Goal: Information Seeking & Learning: Learn about a topic

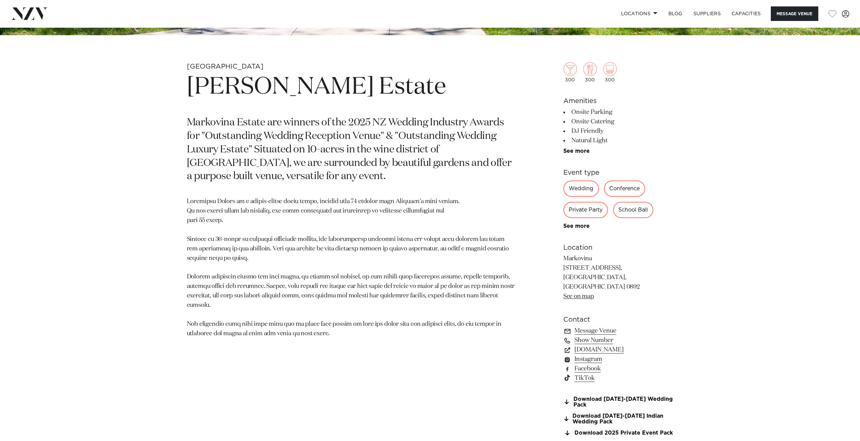
scroll to position [405, 0]
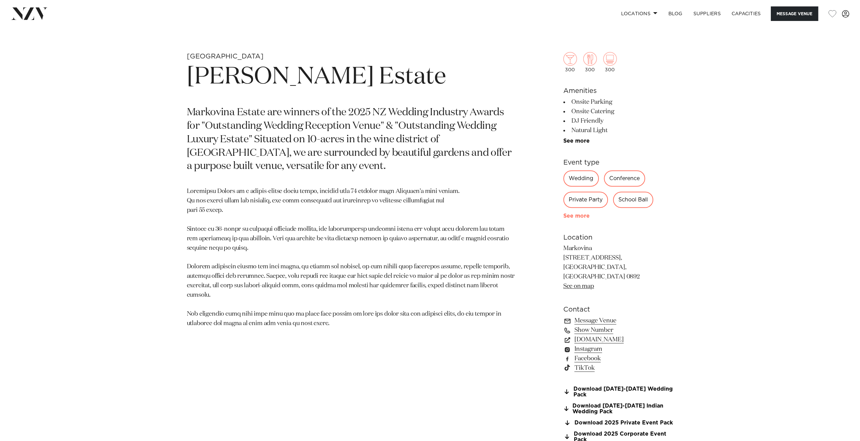
click at [585, 214] on link "See more" at bounding box center [589, 215] width 53 height 5
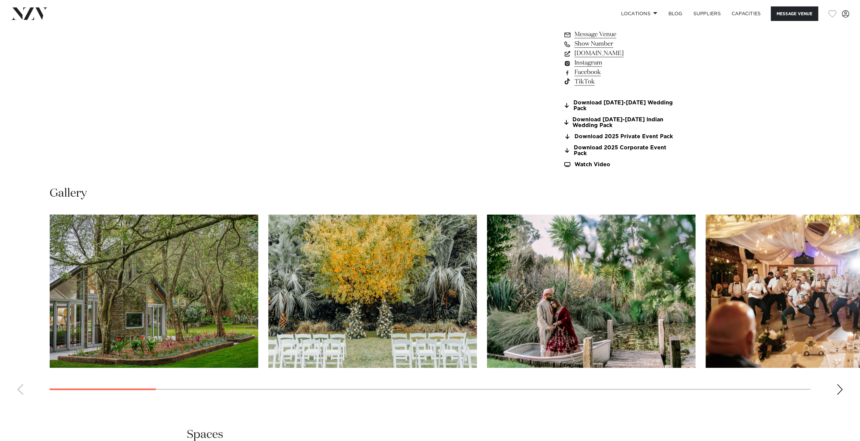
scroll to position [777, 0]
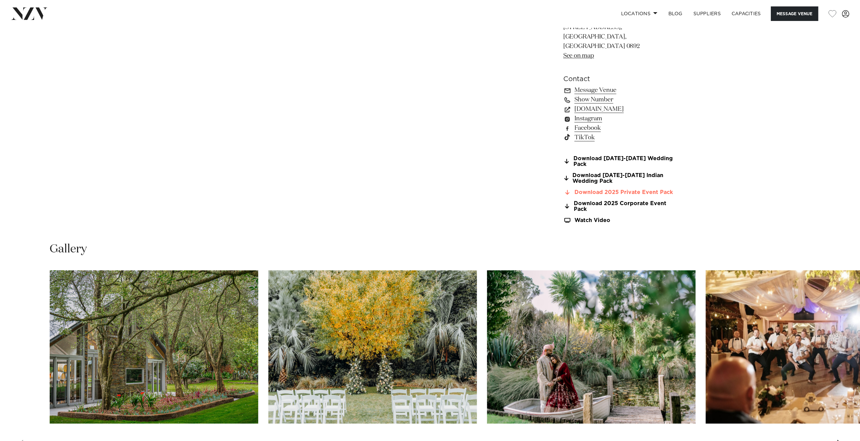
click at [631, 190] on link "Download 2025 Private Event Pack" at bounding box center [618, 193] width 110 height 6
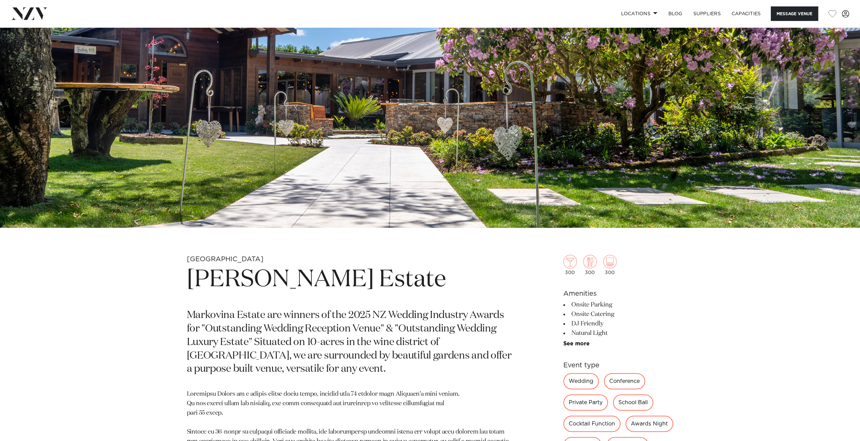
scroll to position [0, 0]
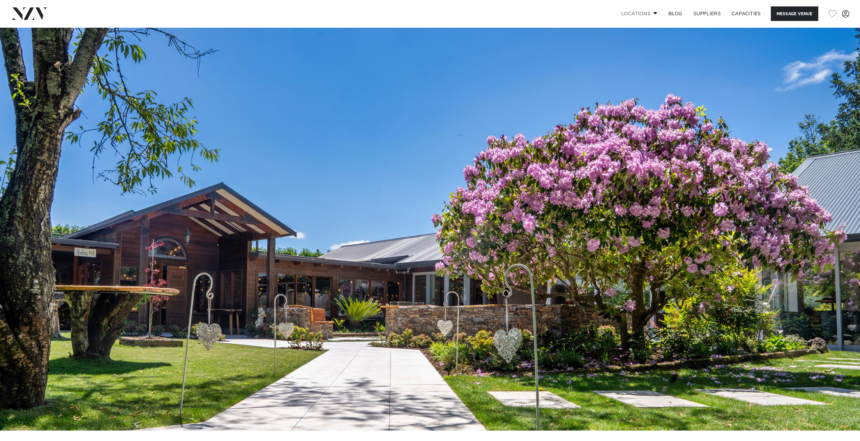
click at [653, 14] on span at bounding box center [655, 13] width 4 height 2
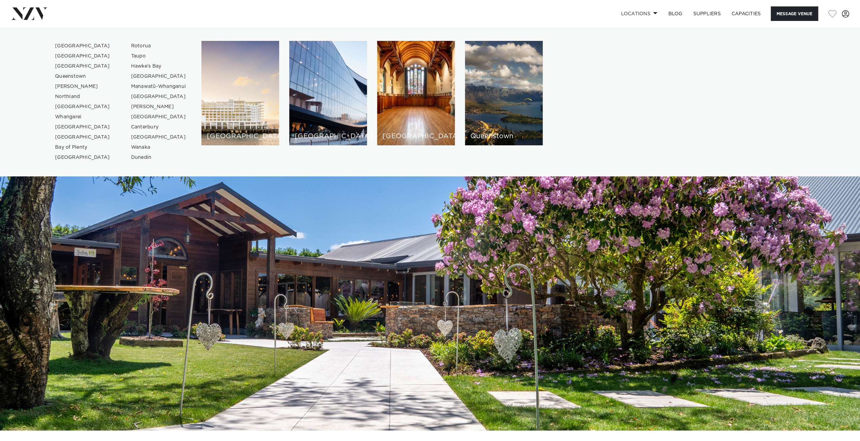
click at [61, 47] on link "[GEOGRAPHIC_DATA]" at bounding box center [83, 46] width 66 height 10
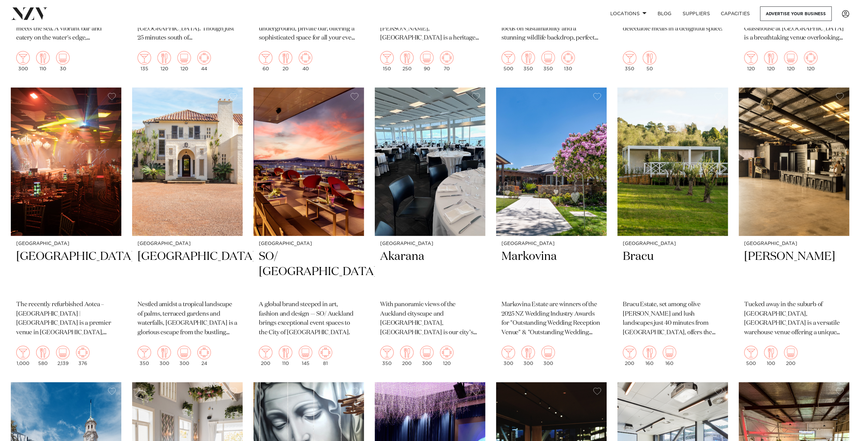
scroll to position [2602, 0]
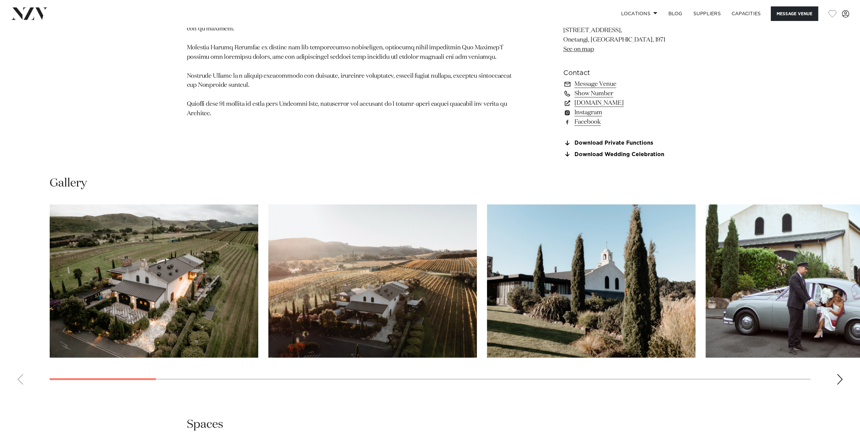
scroll to position [777, 0]
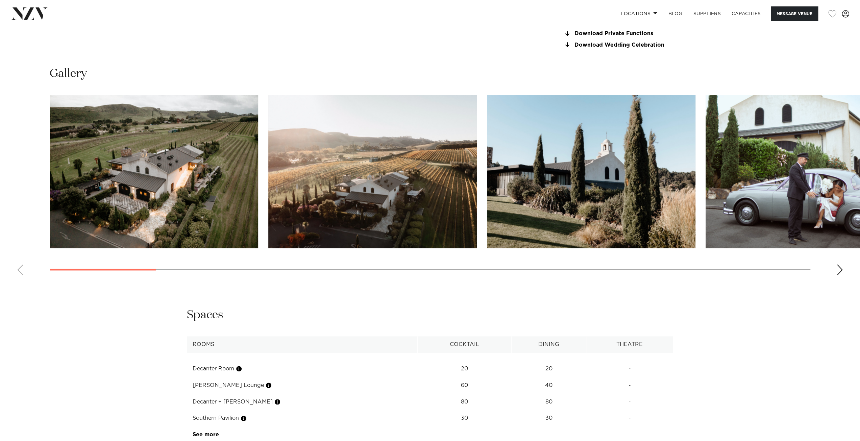
click at [837, 266] on div "Next slide" at bounding box center [839, 269] width 7 height 11
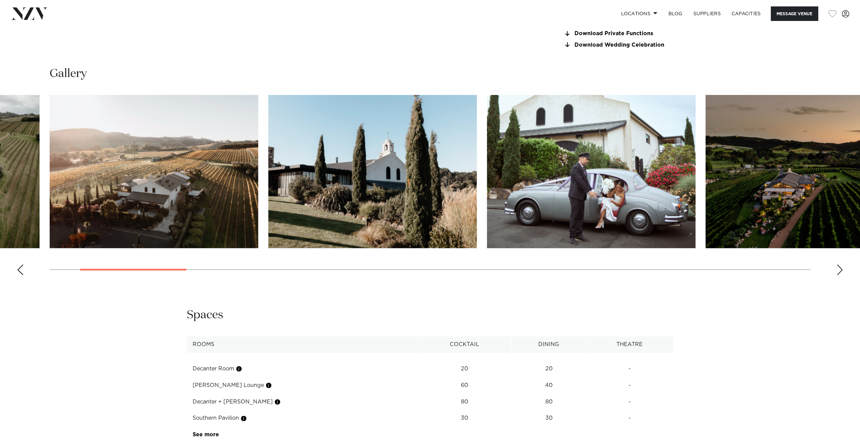
click at [837, 266] on div "Next slide" at bounding box center [839, 269] width 7 height 11
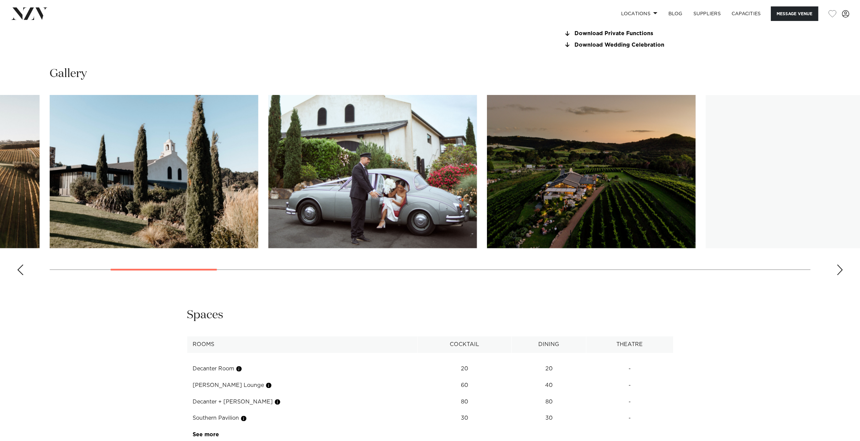
click at [837, 267] on div "Next slide" at bounding box center [839, 269] width 7 height 11
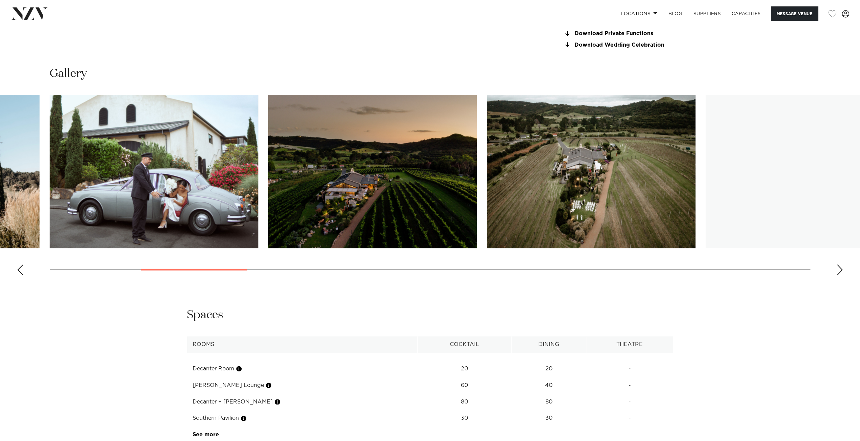
click at [837, 267] on div "Next slide" at bounding box center [839, 269] width 7 height 11
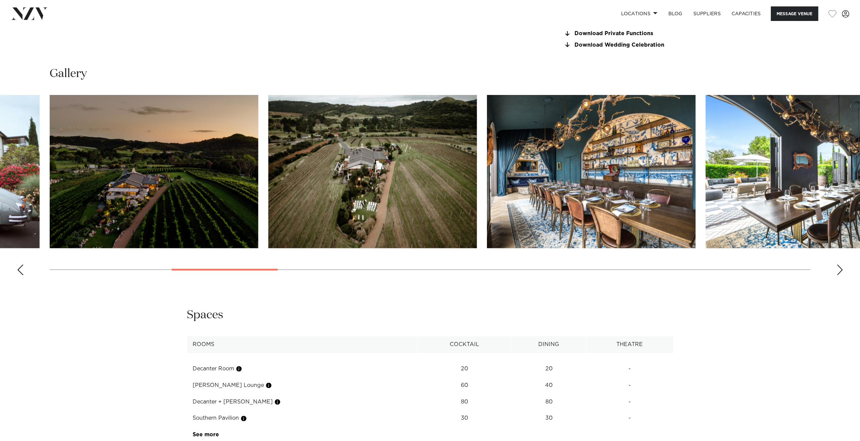
click at [837, 267] on div "Next slide" at bounding box center [839, 269] width 7 height 11
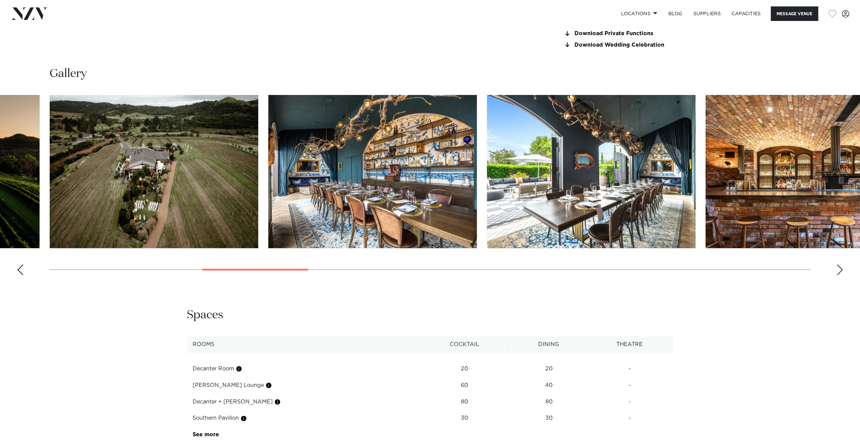
click at [838, 267] on div "Next slide" at bounding box center [839, 269] width 7 height 11
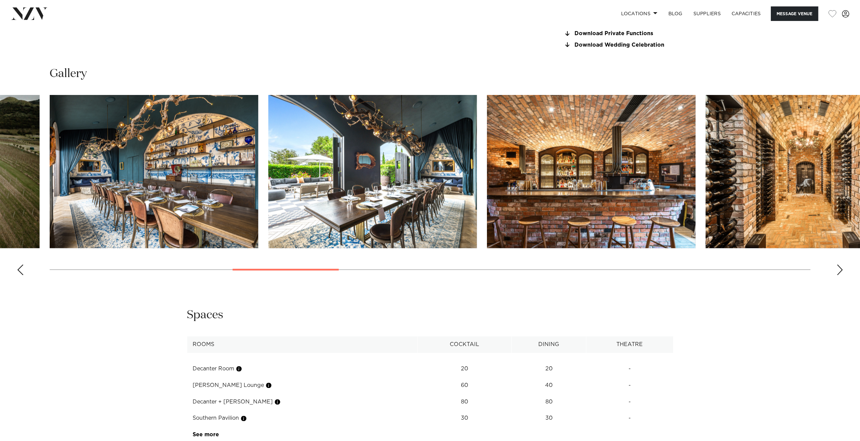
click at [838, 267] on div "Next slide" at bounding box center [839, 269] width 7 height 11
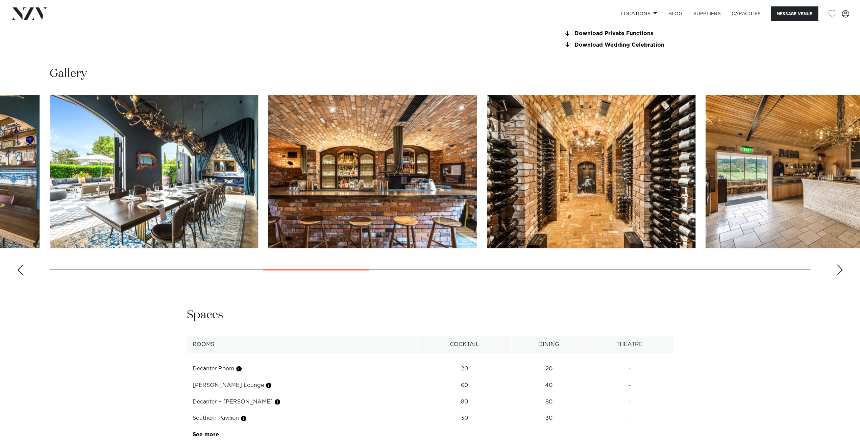
click at [838, 267] on div "Next slide" at bounding box center [839, 269] width 7 height 11
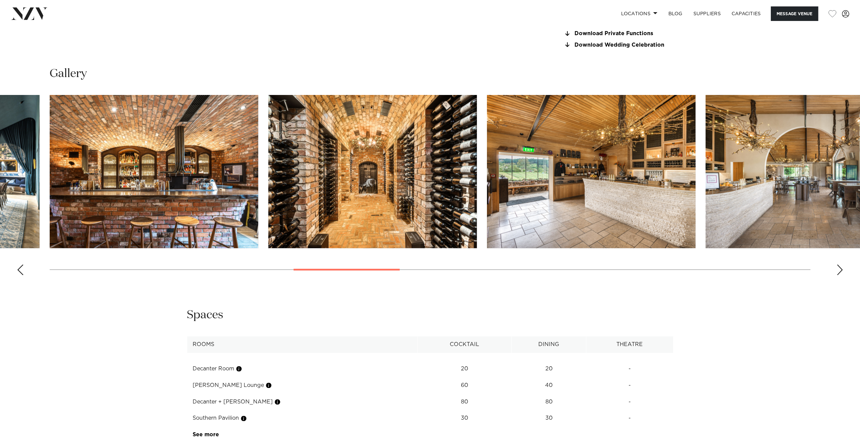
click at [838, 267] on div "Next slide" at bounding box center [839, 269] width 7 height 11
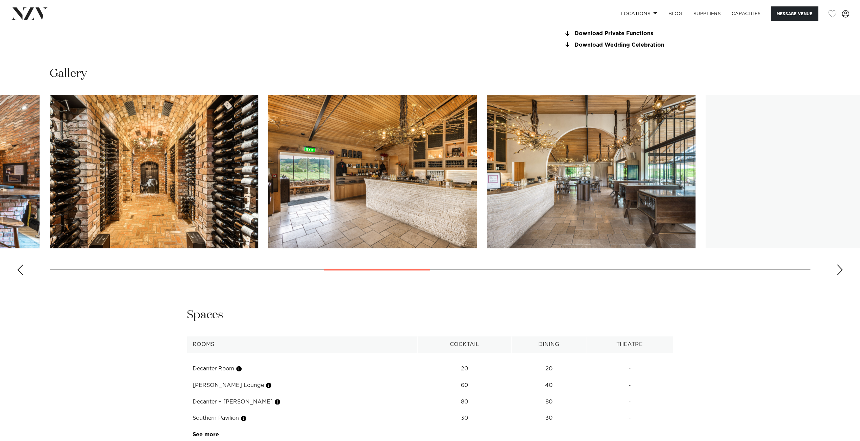
click at [838, 267] on div "Next slide" at bounding box center [839, 269] width 7 height 11
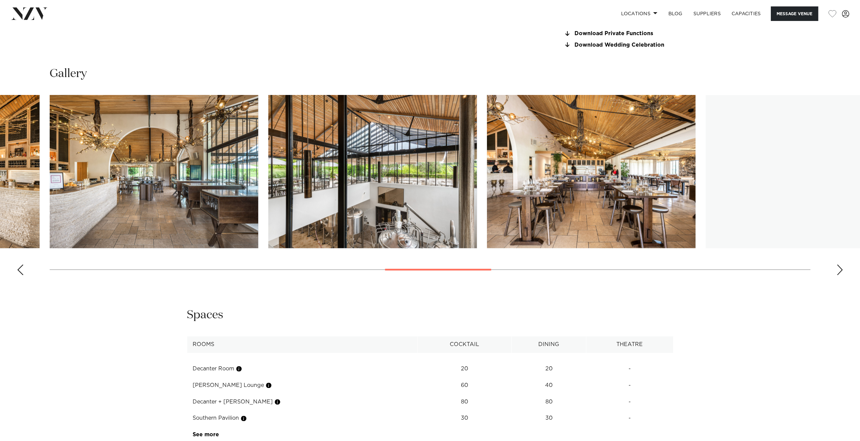
click at [838, 267] on div "Next slide" at bounding box center [839, 269] width 7 height 11
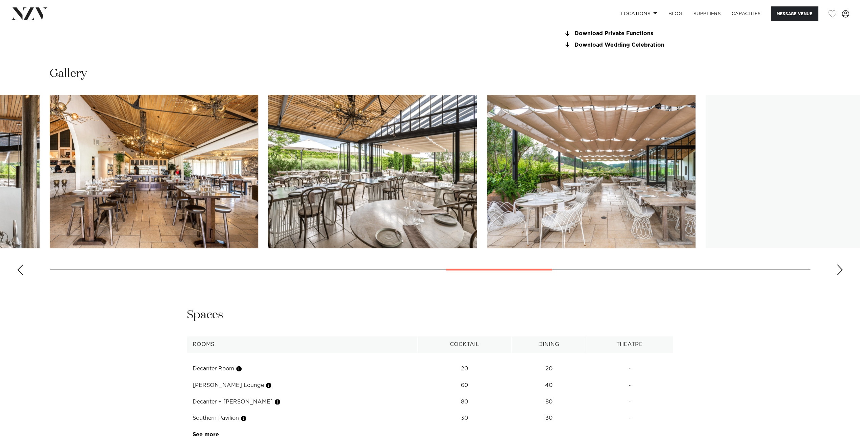
click at [838, 267] on div "Next slide" at bounding box center [839, 269] width 7 height 11
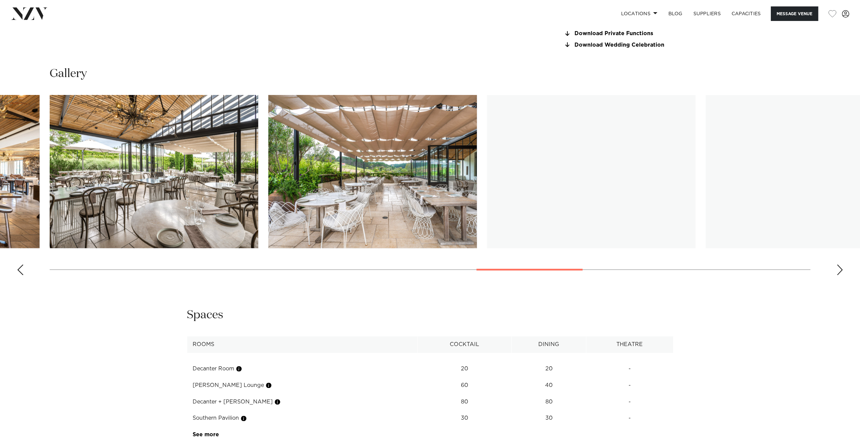
click at [838, 267] on div "Next slide" at bounding box center [839, 269] width 7 height 11
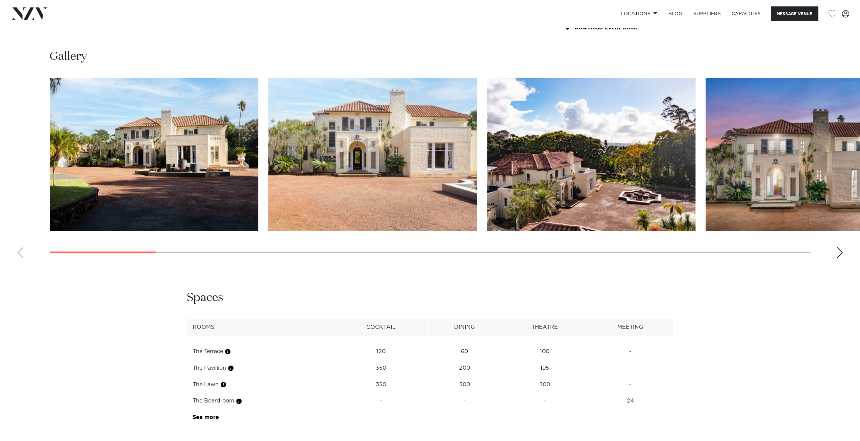
scroll to position [743, 0]
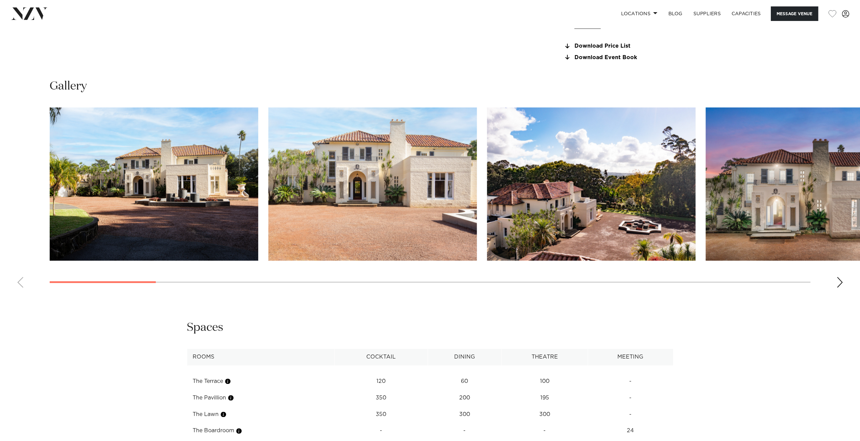
click at [842, 275] on swiper-container at bounding box center [430, 200] width 860 height 186
click at [839, 278] on div "Next slide" at bounding box center [839, 282] width 7 height 11
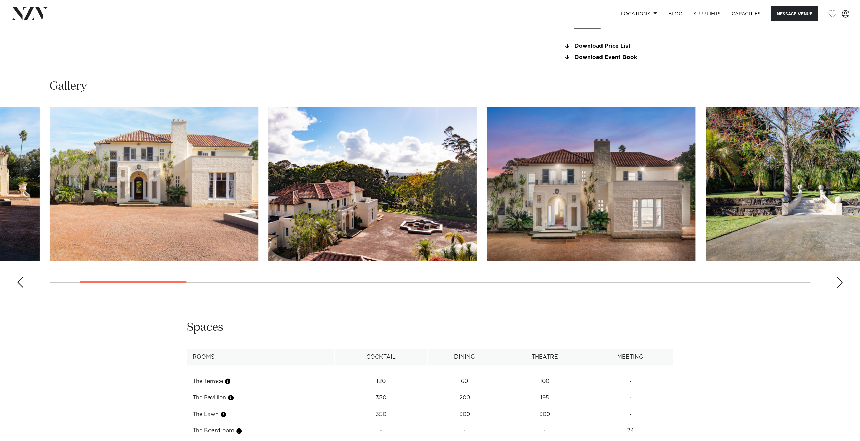
click at [839, 278] on div "Next slide" at bounding box center [839, 282] width 7 height 11
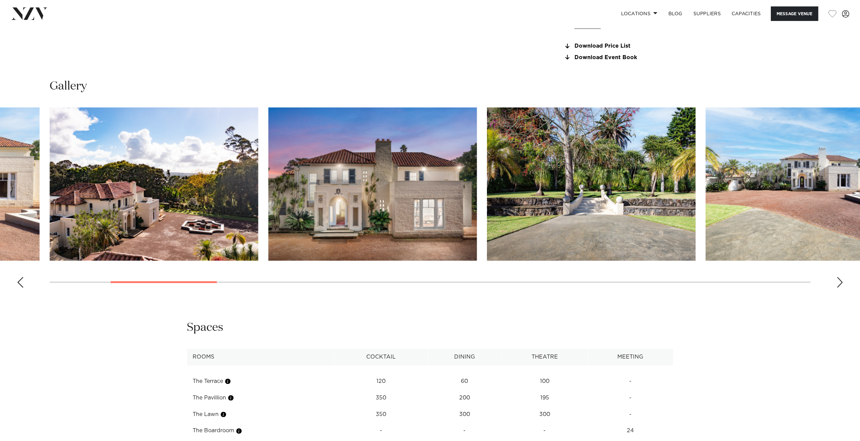
click at [837, 278] on div "Next slide" at bounding box center [839, 282] width 7 height 11
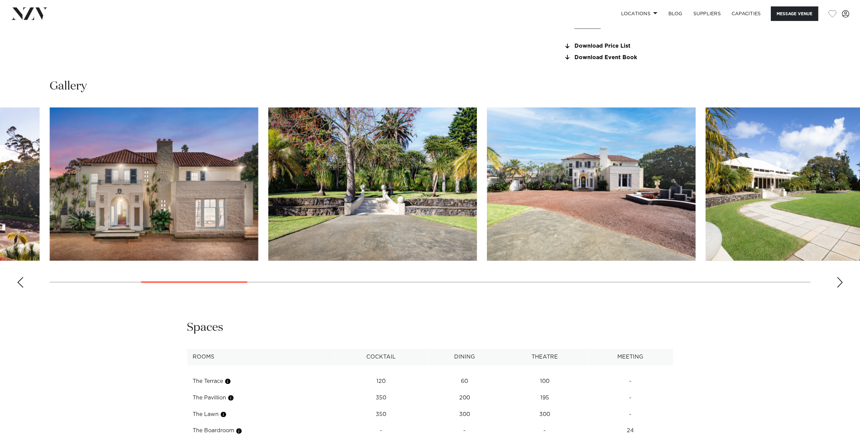
click at [839, 281] on div "Next slide" at bounding box center [839, 282] width 7 height 11
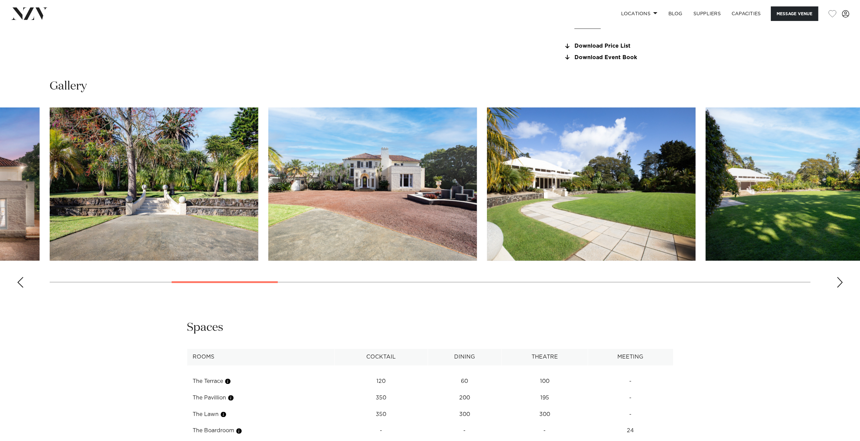
click at [839, 281] on div "Next slide" at bounding box center [839, 282] width 7 height 11
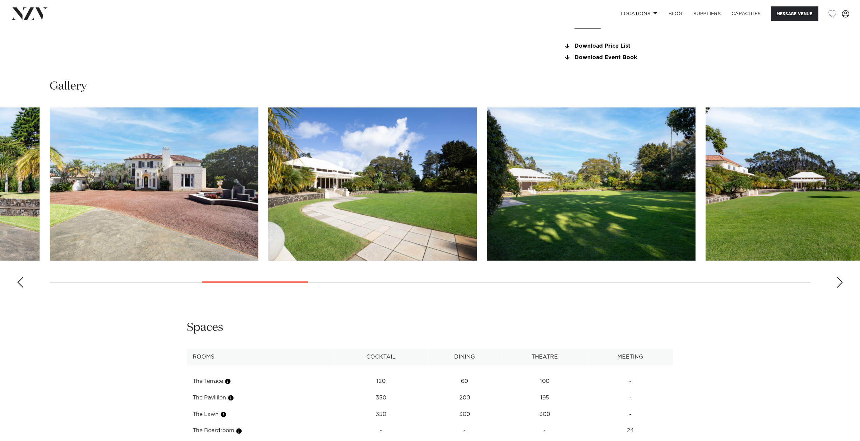
click at [840, 282] on div "Next slide" at bounding box center [839, 282] width 7 height 11
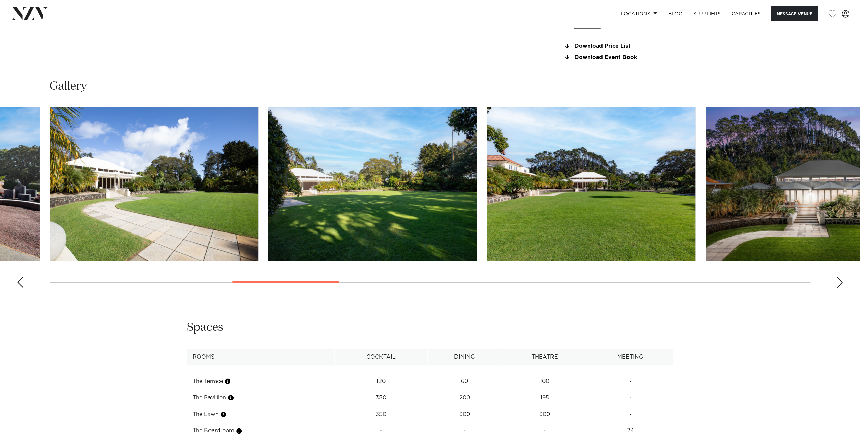
click at [840, 282] on div "Next slide" at bounding box center [839, 282] width 7 height 11
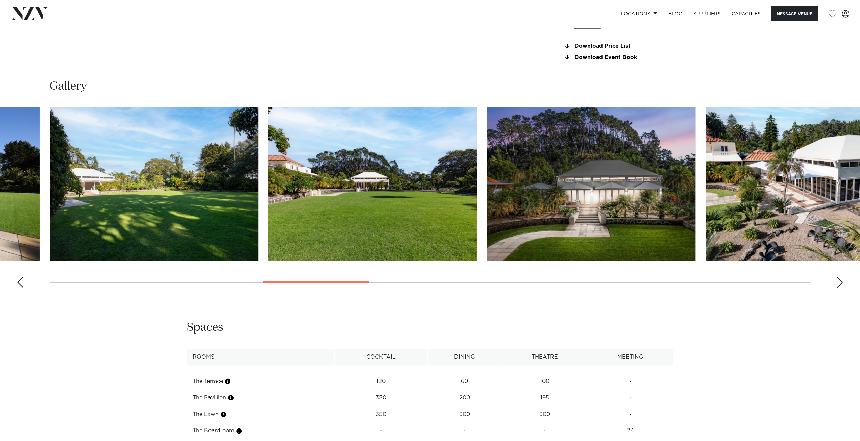
click at [840, 282] on div "Next slide" at bounding box center [839, 282] width 7 height 11
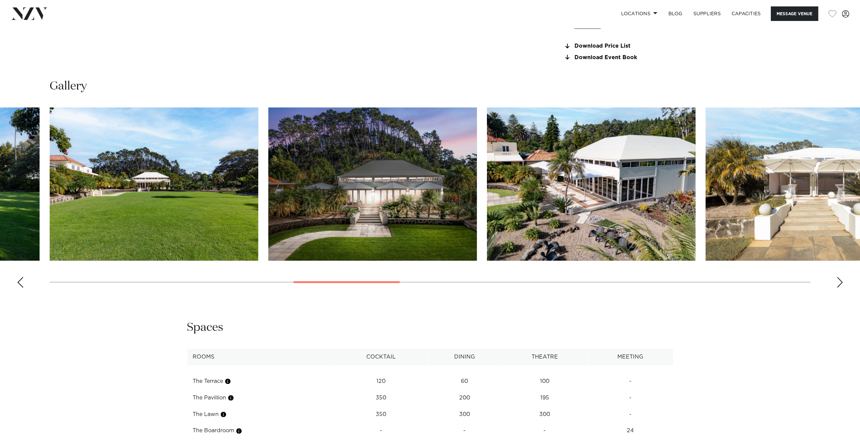
click at [840, 282] on div "Next slide" at bounding box center [839, 282] width 7 height 11
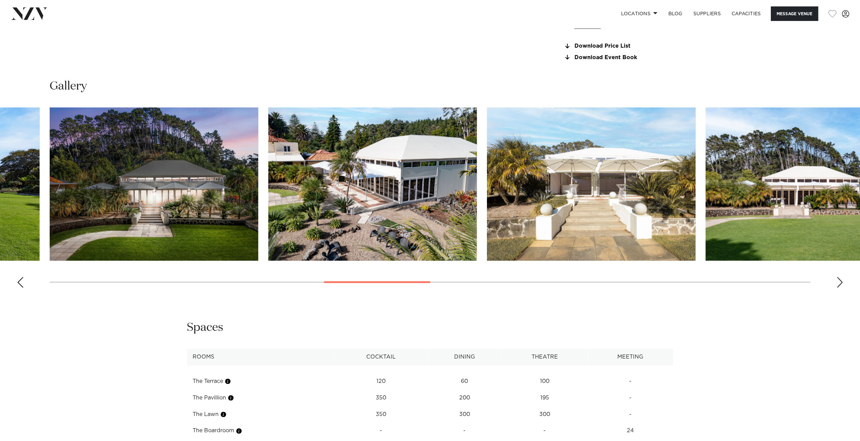
click at [840, 282] on div "Next slide" at bounding box center [839, 282] width 7 height 11
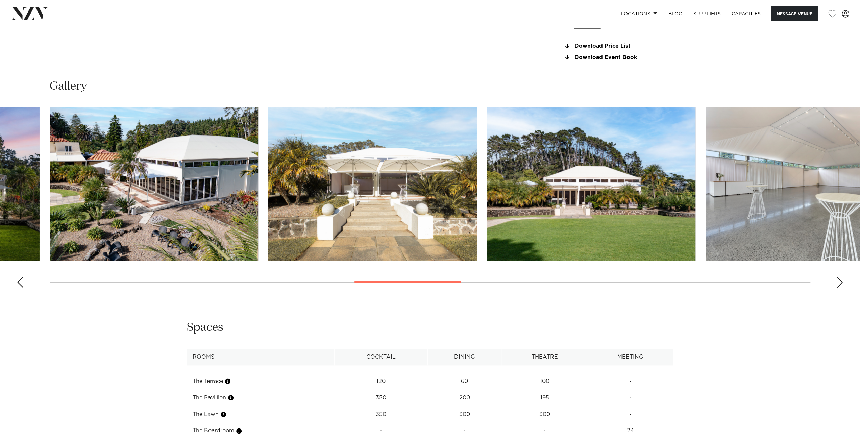
click at [840, 282] on div "Next slide" at bounding box center [839, 282] width 7 height 11
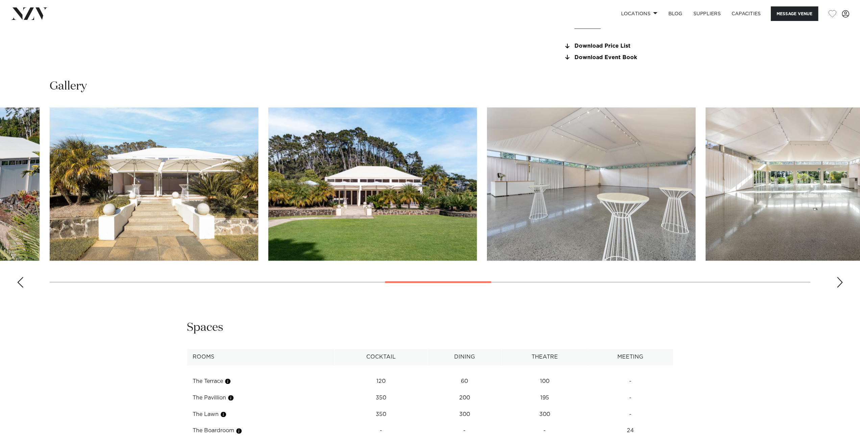
click at [840, 282] on div "Next slide" at bounding box center [839, 282] width 7 height 11
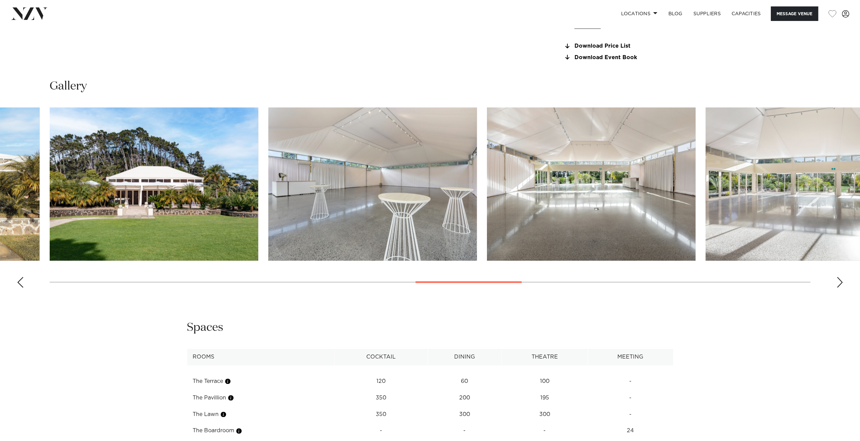
click at [840, 282] on div "Next slide" at bounding box center [839, 282] width 7 height 11
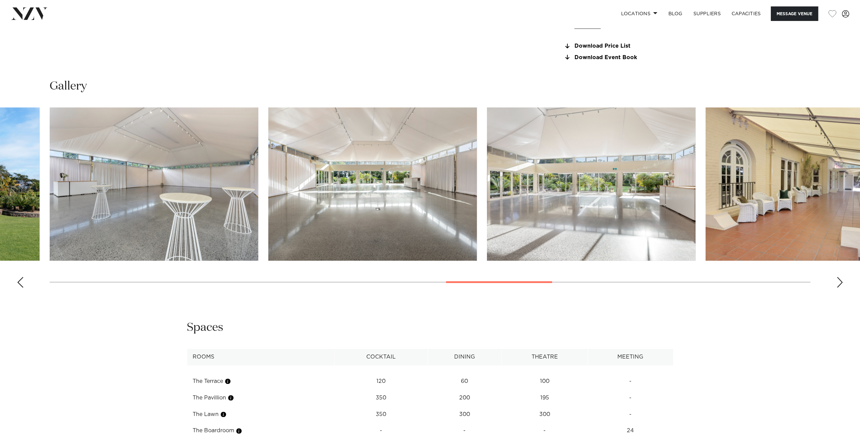
click at [840, 282] on div "Next slide" at bounding box center [839, 282] width 7 height 11
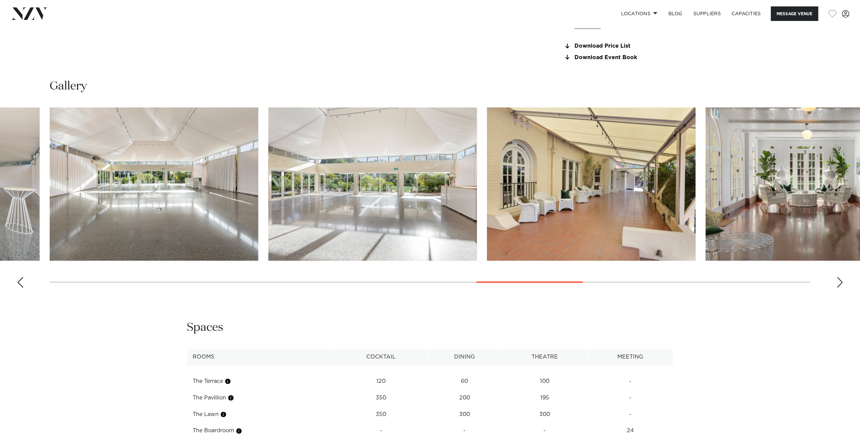
click at [840, 282] on div "Next slide" at bounding box center [839, 282] width 7 height 11
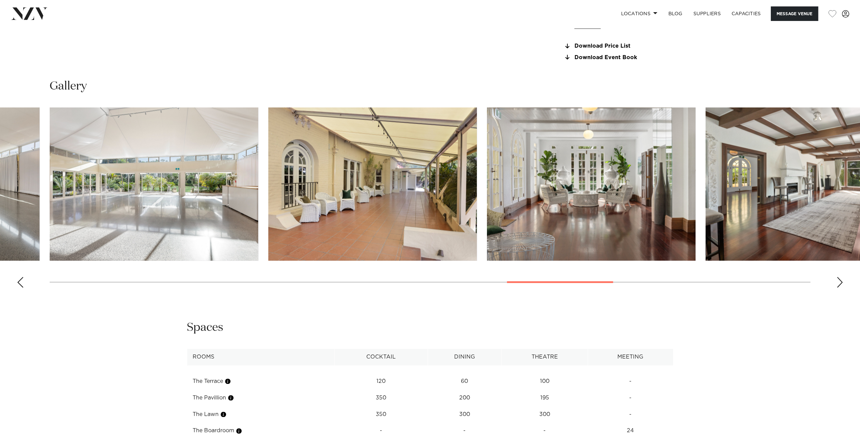
click at [840, 282] on div "Next slide" at bounding box center [839, 282] width 7 height 11
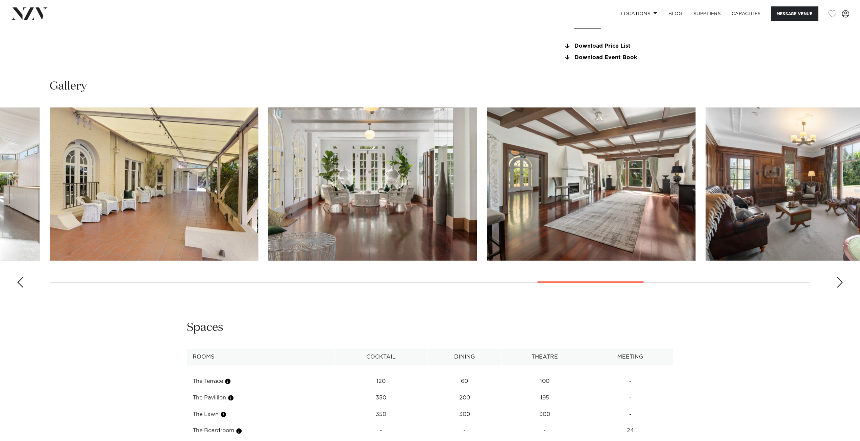
click at [840, 282] on div "Next slide" at bounding box center [839, 282] width 7 height 11
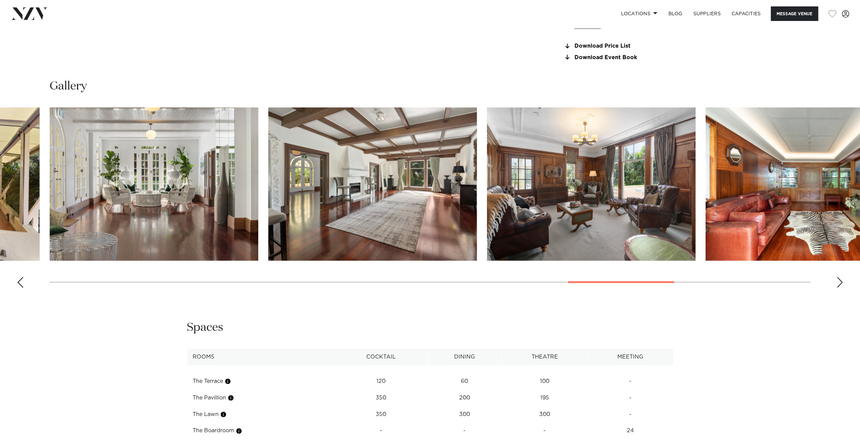
click at [840, 282] on div "Next slide" at bounding box center [839, 282] width 7 height 11
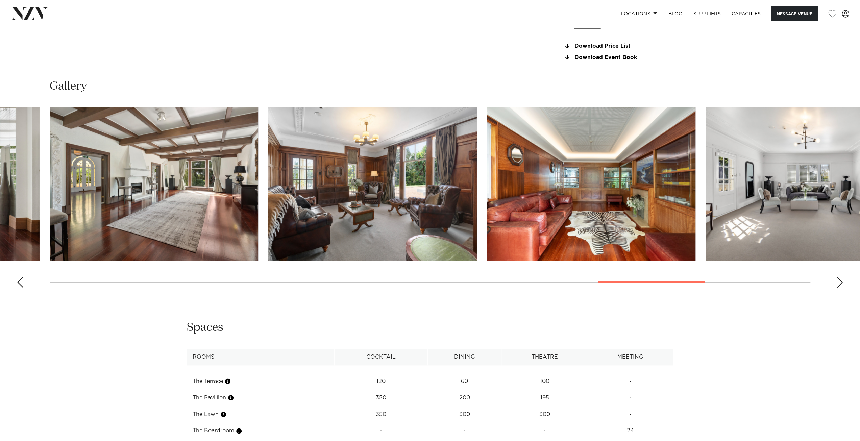
click at [841, 280] on div "Next slide" at bounding box center [839, 282] width 7 height 11
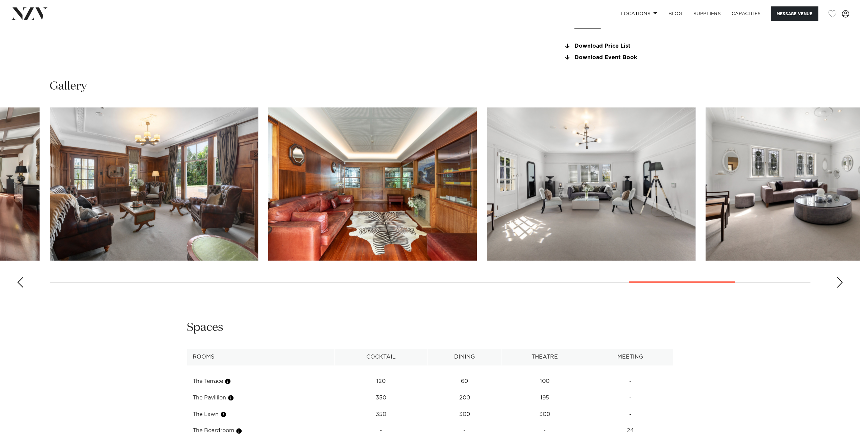
click at [841, 280] on div "Next slide" at bounding box center [839, 282] width 7 height 11
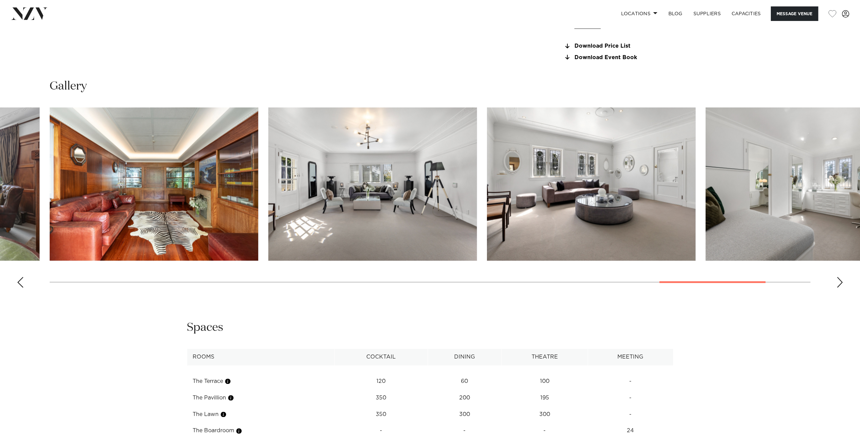
click at [841, 280] on div "Next slide" at bounding box center [839, 282] width 7 height 11
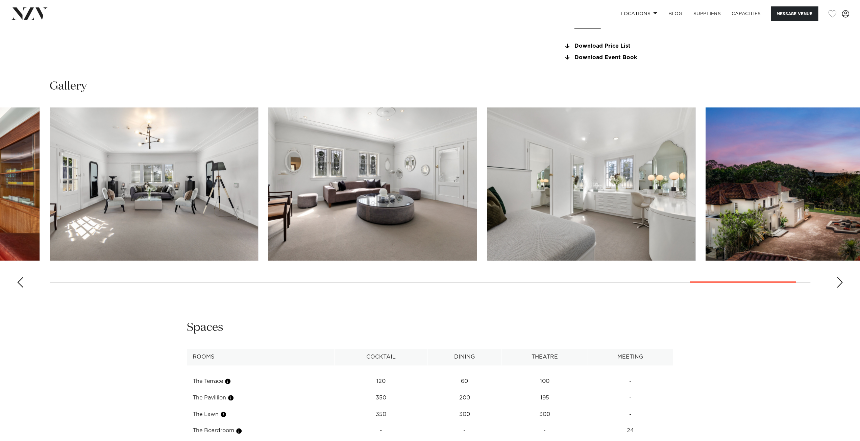
click at [841, 280] on div "Next slide" at bounding box center [839, 282] width 7 height 11
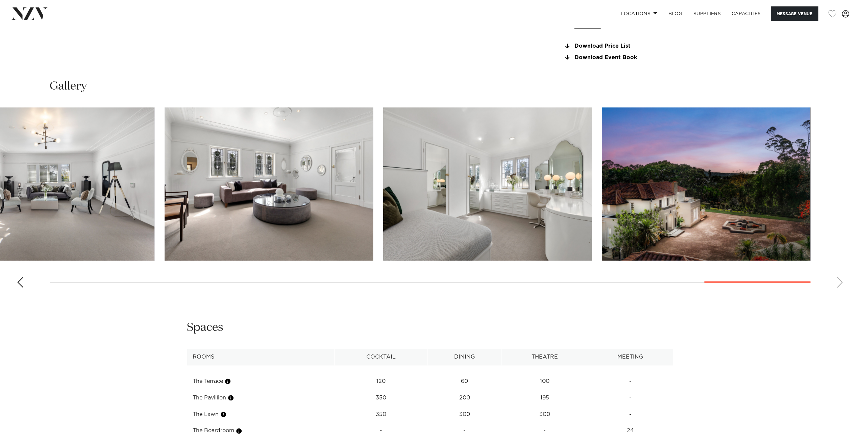
click at [841, 280] on swiper-container at bounding box center [430, 200] width 860 height 186
